Goal: Transaction & Acquisition: Purchase product/service

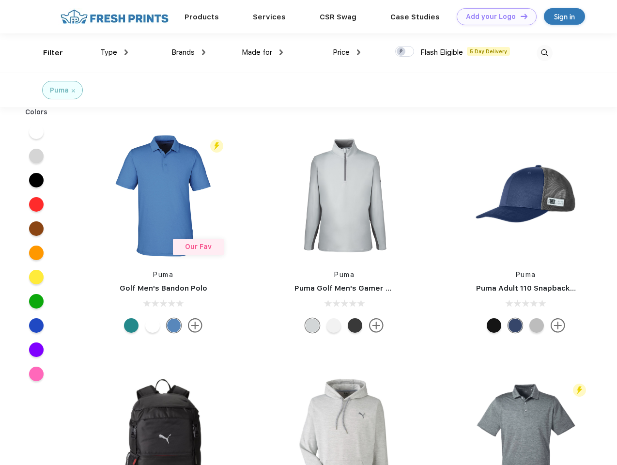
click at [493, 16] on link "Add your Logo Design Tool" at bounding box center [497, 16] width 80 height 17
click at [0, 0] on div "Design Tool" at bounding box center [0, 0] width 0 height 0
click at [520, 16] on link "Add your Logo Design Tool" at bounding box center [497, 16] width 80 height 17
click at [47, 53] on div "Filter" at bounding box center [53, 52] width 20 height 11
click at [114, 52] on span "Type" at bounding box center [108, 52] width 17 height 9
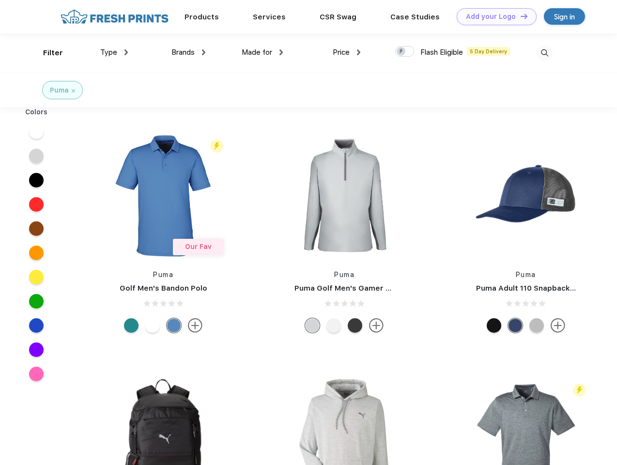
click at [189, 52] on span "Brands" at bounding box center [183, 52] width 23 height 9
click at [263, 52] on span "Made for" at bounding box center [257, 52] width 31 height 9
click at [347, 52] on span "Price" at bounding box center [341, 52] width 17 height 9
click at [405, 52] on div at bounding box center [404, 51] width 19 height 11
click at [402, 52] on input "checkbox" at bounding box center [398, 49] width 6 height 6
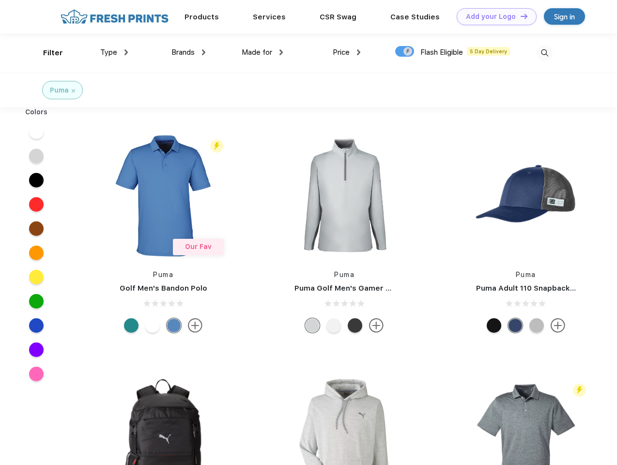
click at [545, 53] on img at bounding box center [545, 53] width 16 height 16
